Goal: Information Seeking & Learning: Learn about a topic

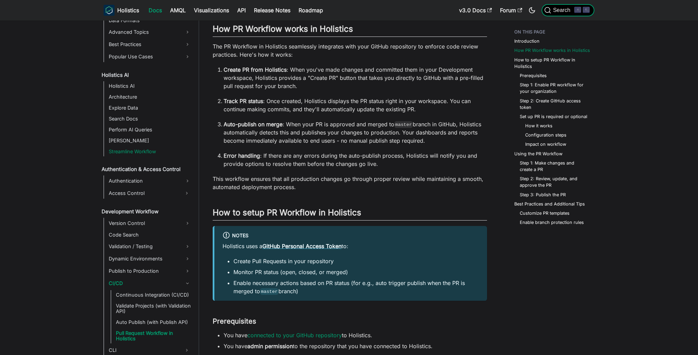
scroll to position [430, 0]
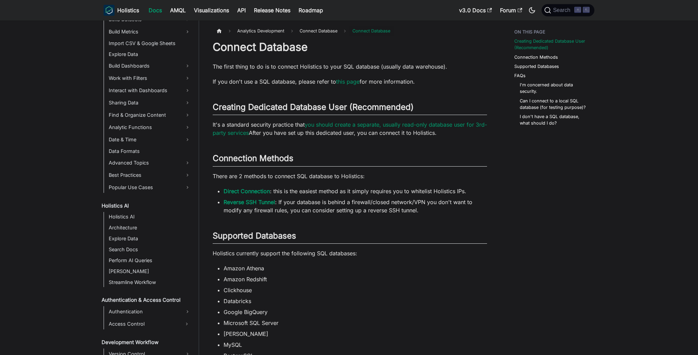
scroll to position [367, 0]
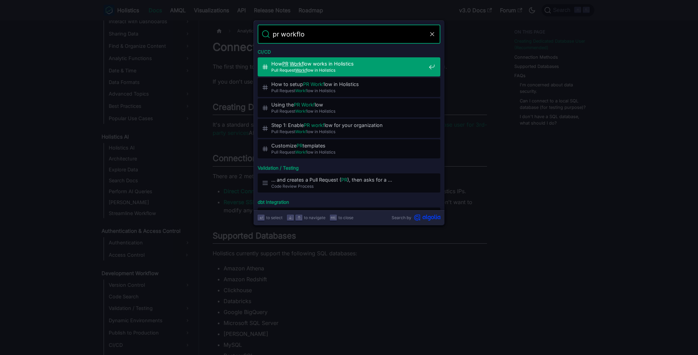
type input "pr workflow"
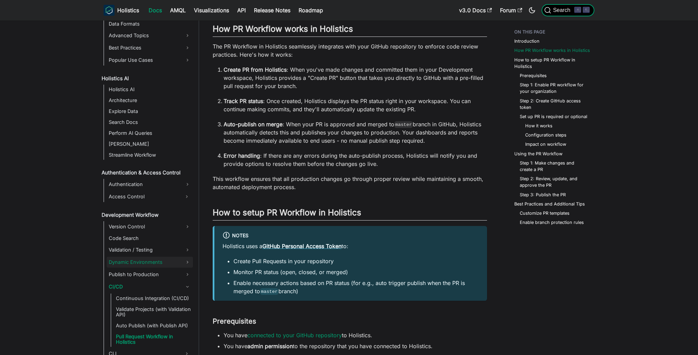
scroll to position [430, 0]
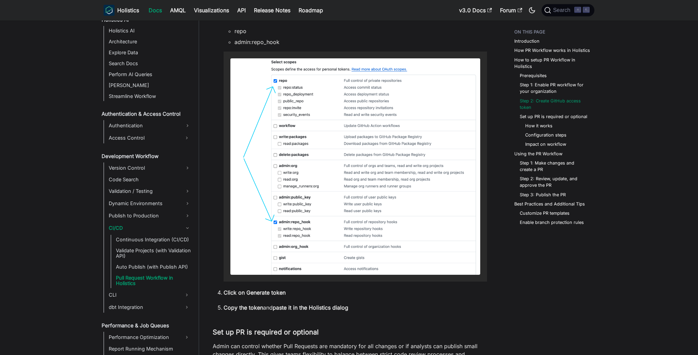
scroll to position [1392, 0]
